Goal: Task Accomplishment & Management: Use online tool/utility

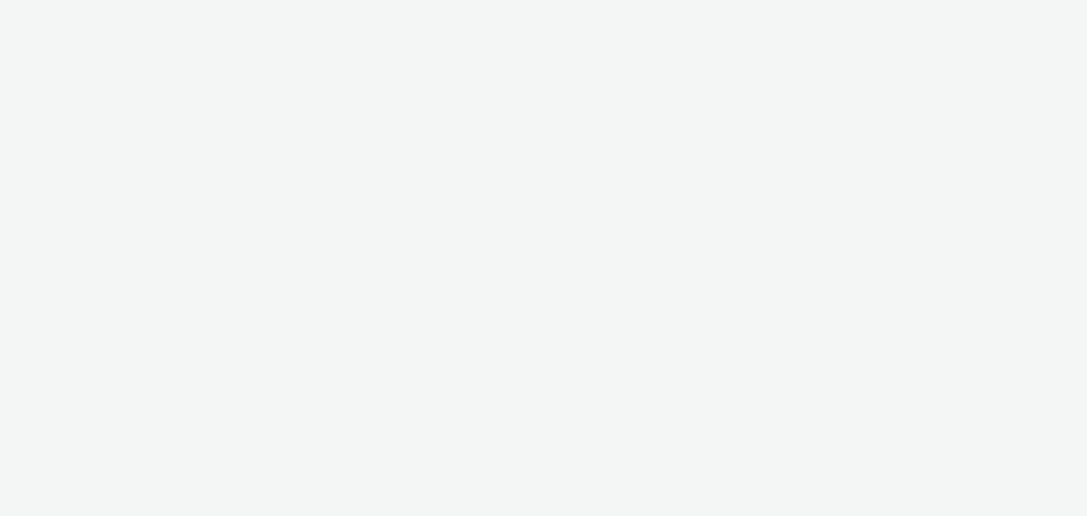
select select "cff8590b-41ac-41ea-8cbb-9853a913f89b"
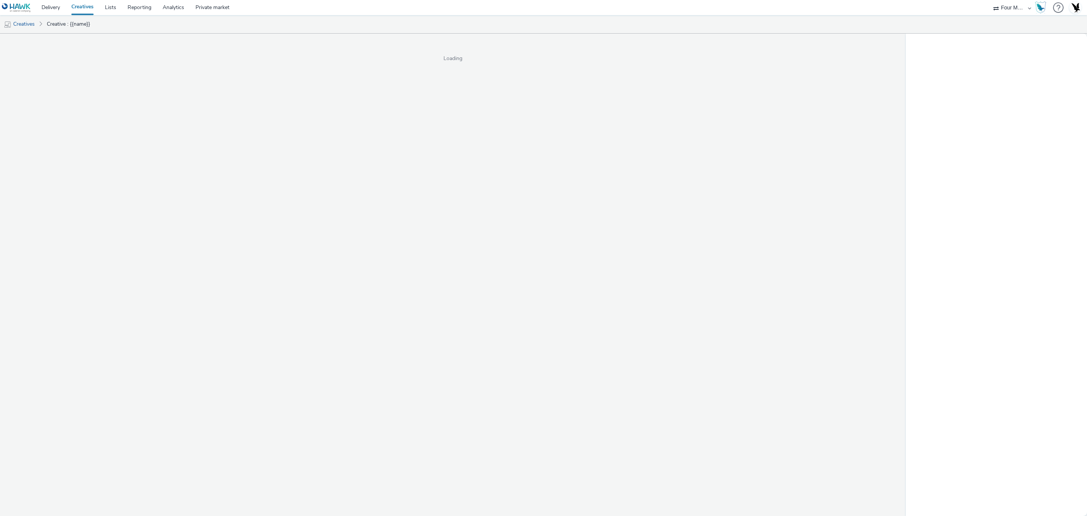
select select "cff8590b-41ac-41ea-8cbb-9853a913f89b"
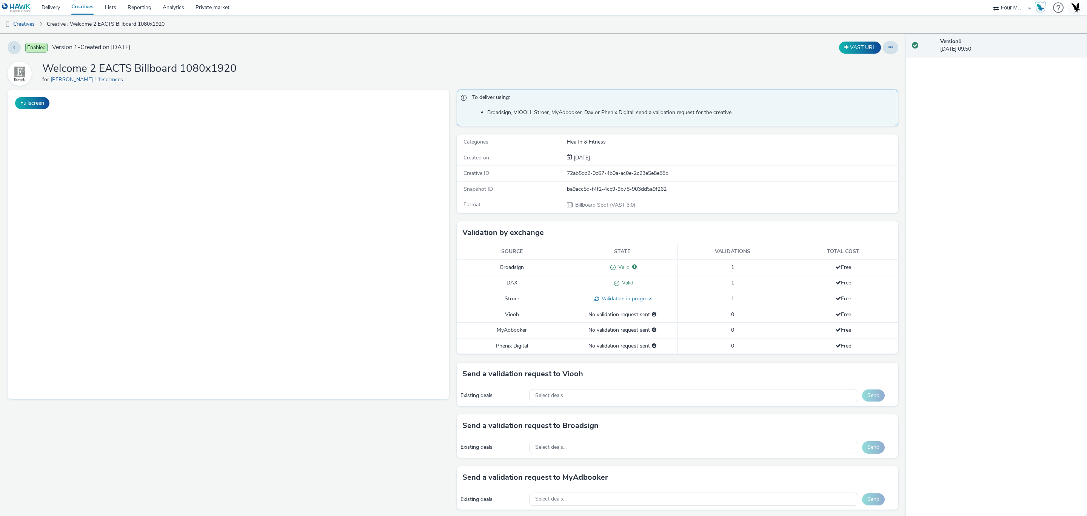
select select "cff8590b-41ac-41ea-8cbb-9853a913f89b"
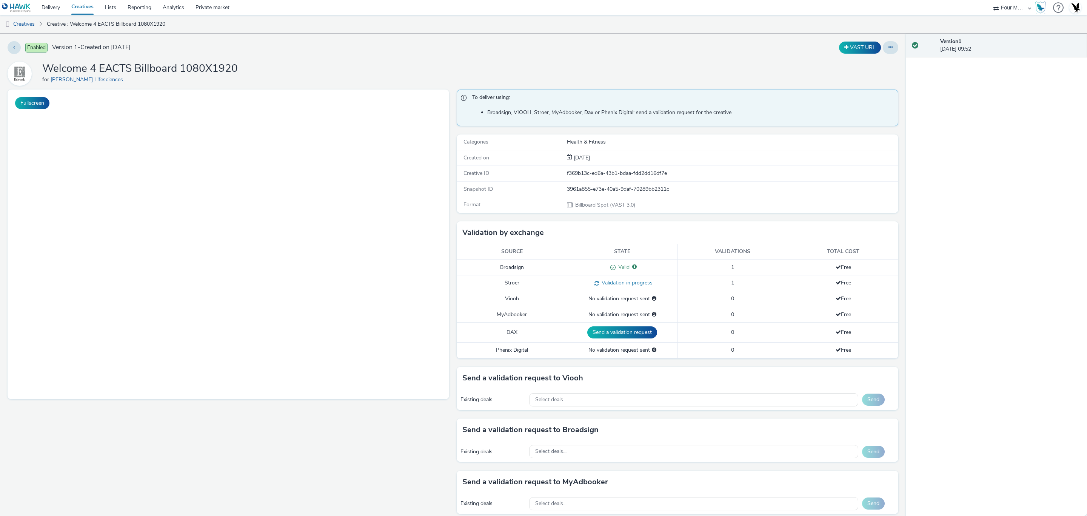
select select "cff8590b-41ac-41ea-8cbb-9853a913f89b"
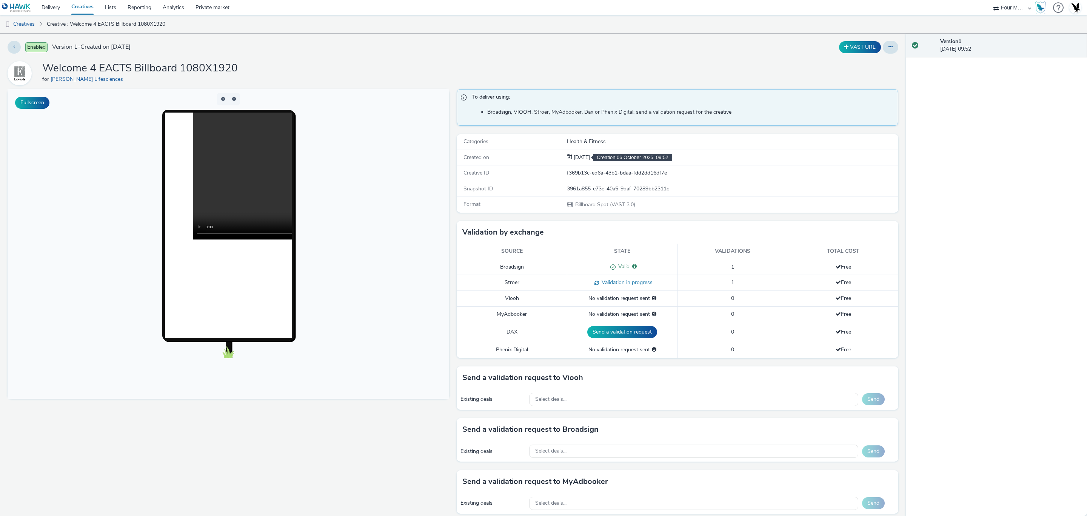
scroll to position [1, 0]
